Goal: Find specific page/section: Find specific page/section

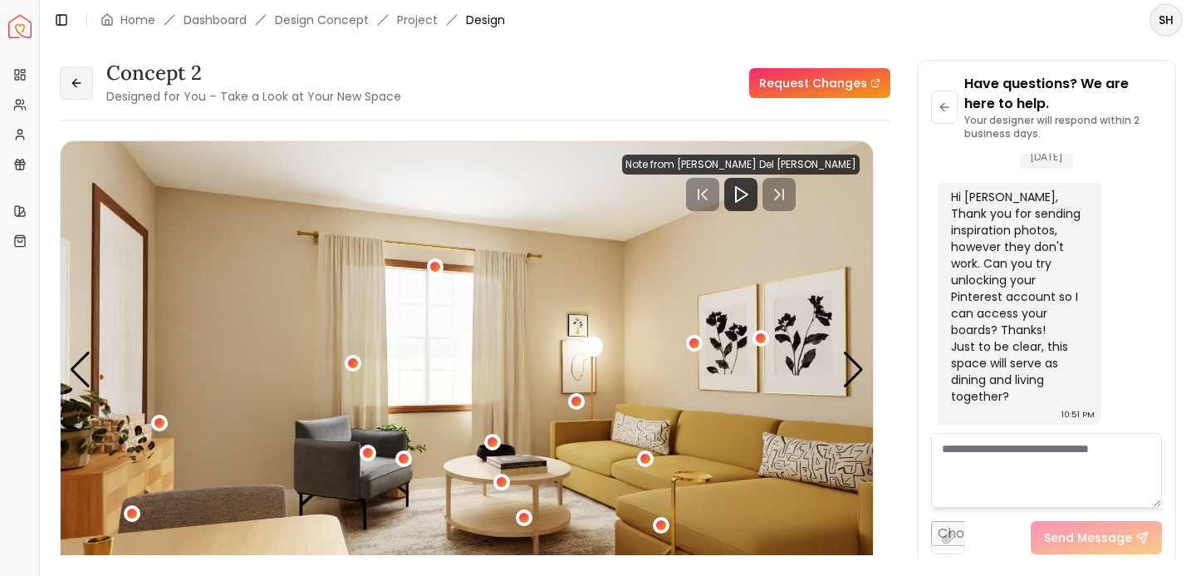
click at [70, 78] on icon at bounding box center [76, 82] width 13 height 13
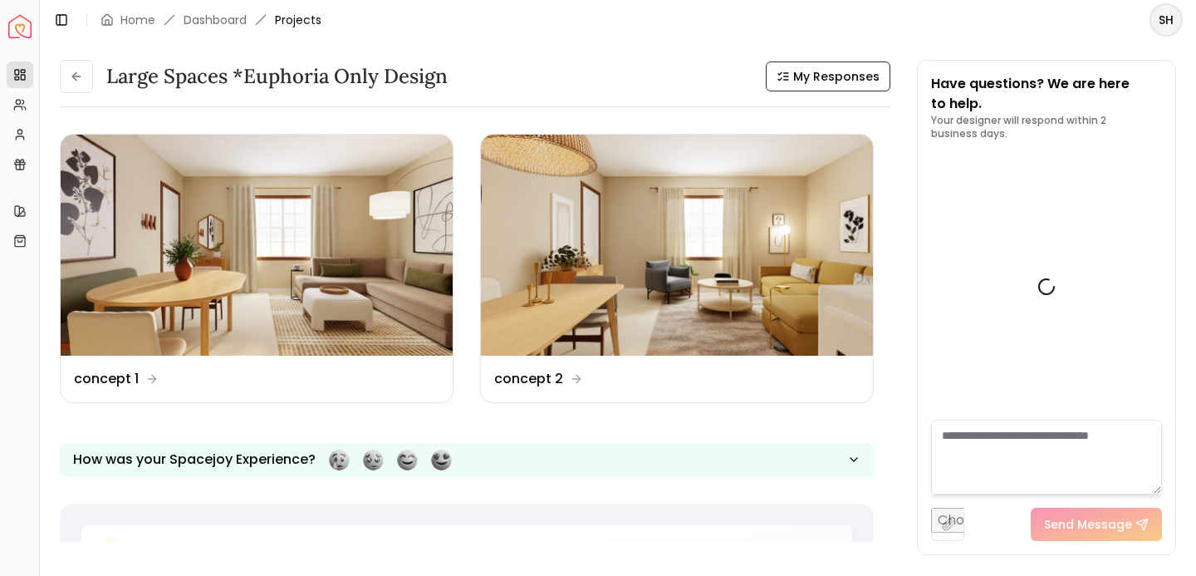
scroll to position [1017, 0]
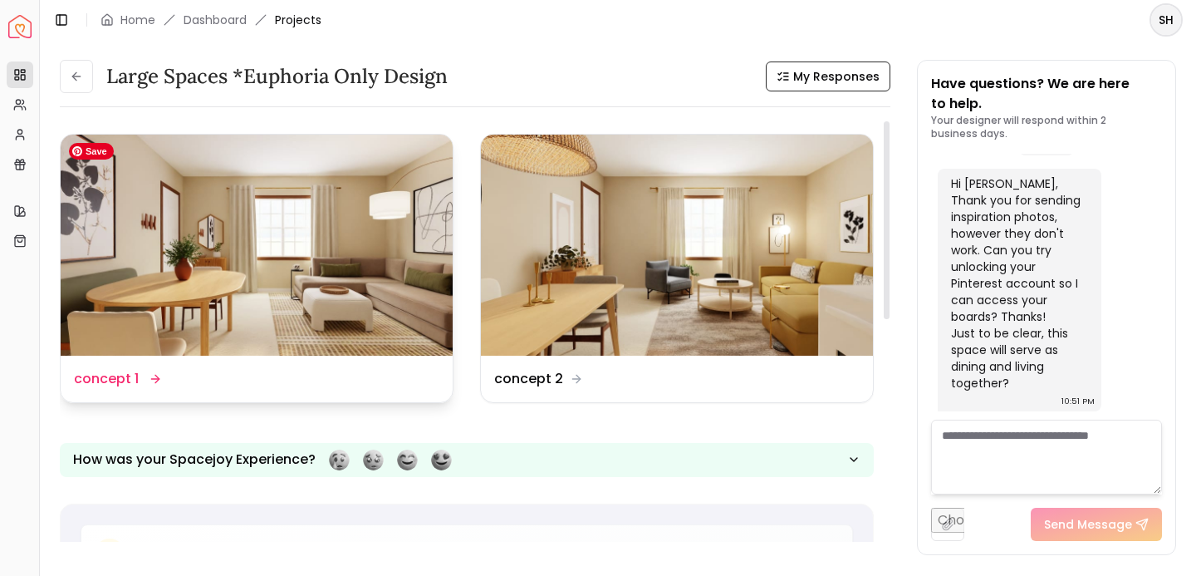
click at [302, 197] on img at bounding box center [257, 245] width 392 height 221
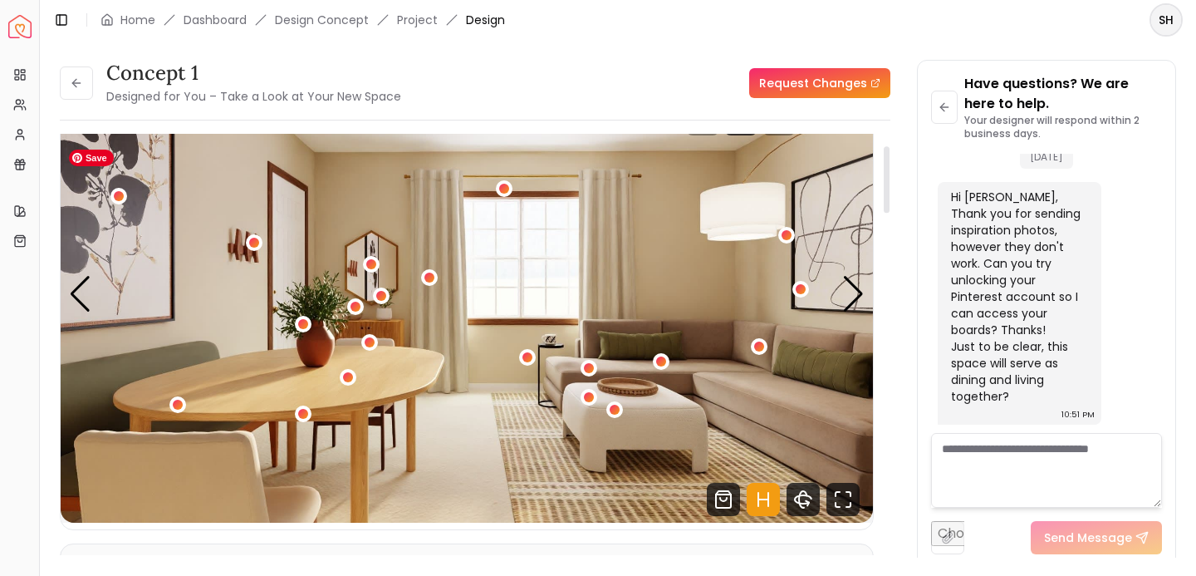
scroll to position [77, 0]
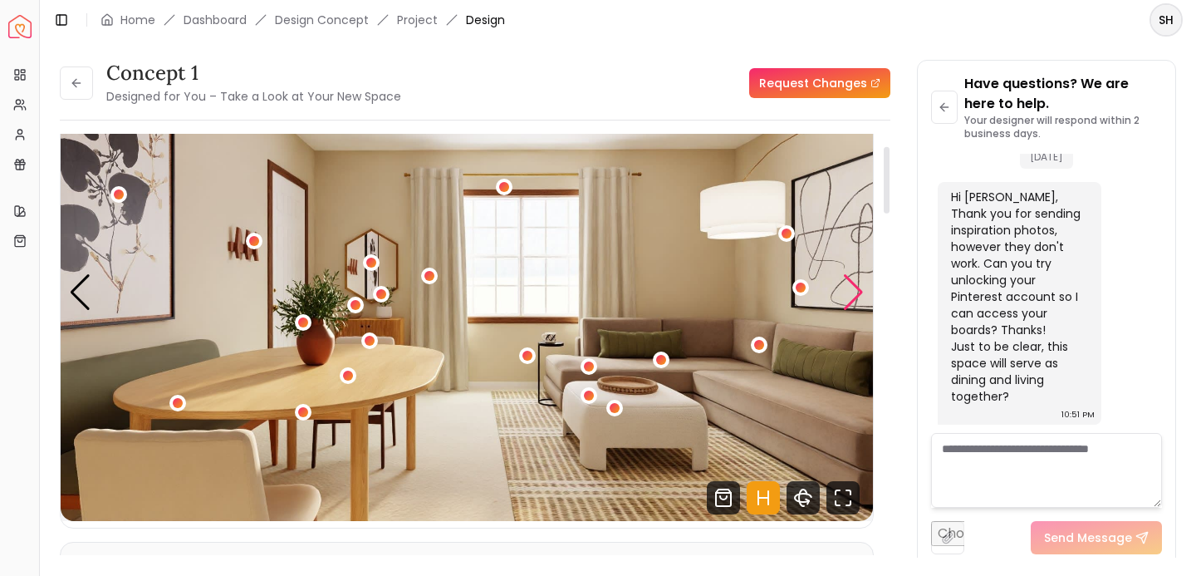
click at [852, 292] on div "Next slide" at bounding box center [853, 292] width 22 height 37
